Goal: Transaction & Acquisition: Obtain resource

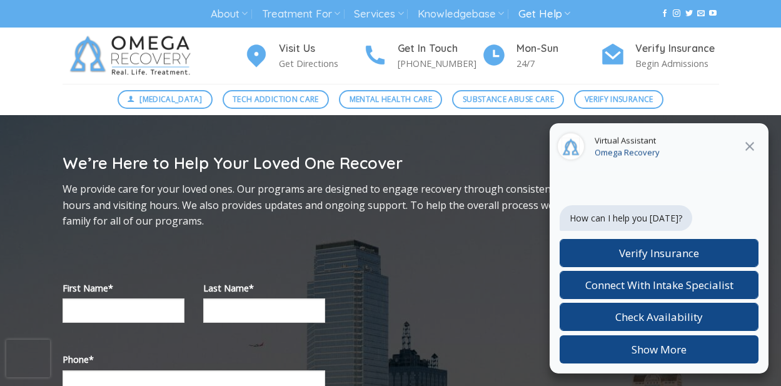
click at [749, 143] on icon at bounding box center [749, 146] width 15 height 15
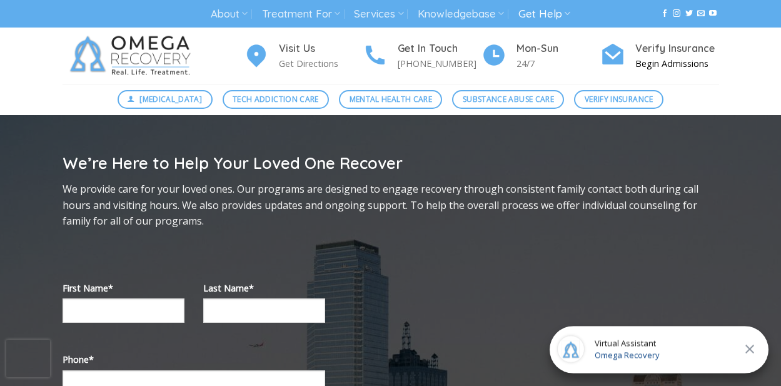
click at [649, 49] on h4 "Verify Insurance" at bounding box center [677, 49] width 84 height 16
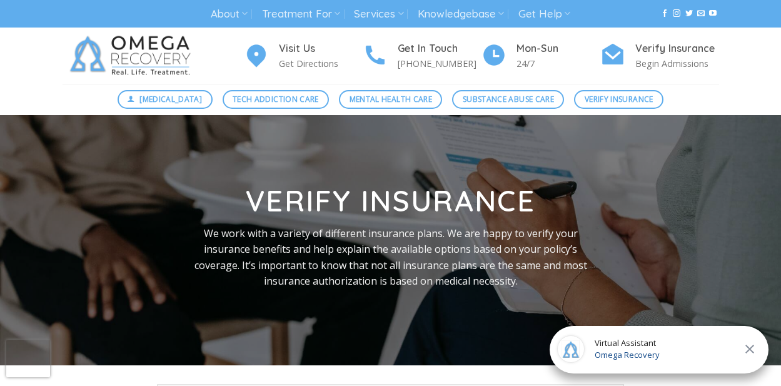
click at [754, 351] on icon at bounding box center [749, 348] width 15 height 15
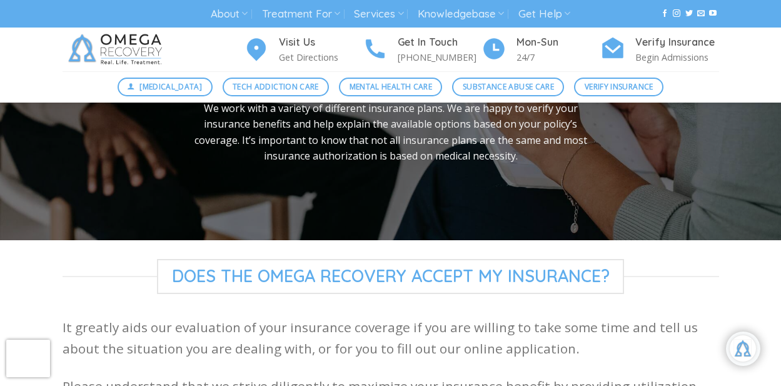
scroll to position [188, 0]
